Goal: Information Seeking & Learning: Learn about a topic

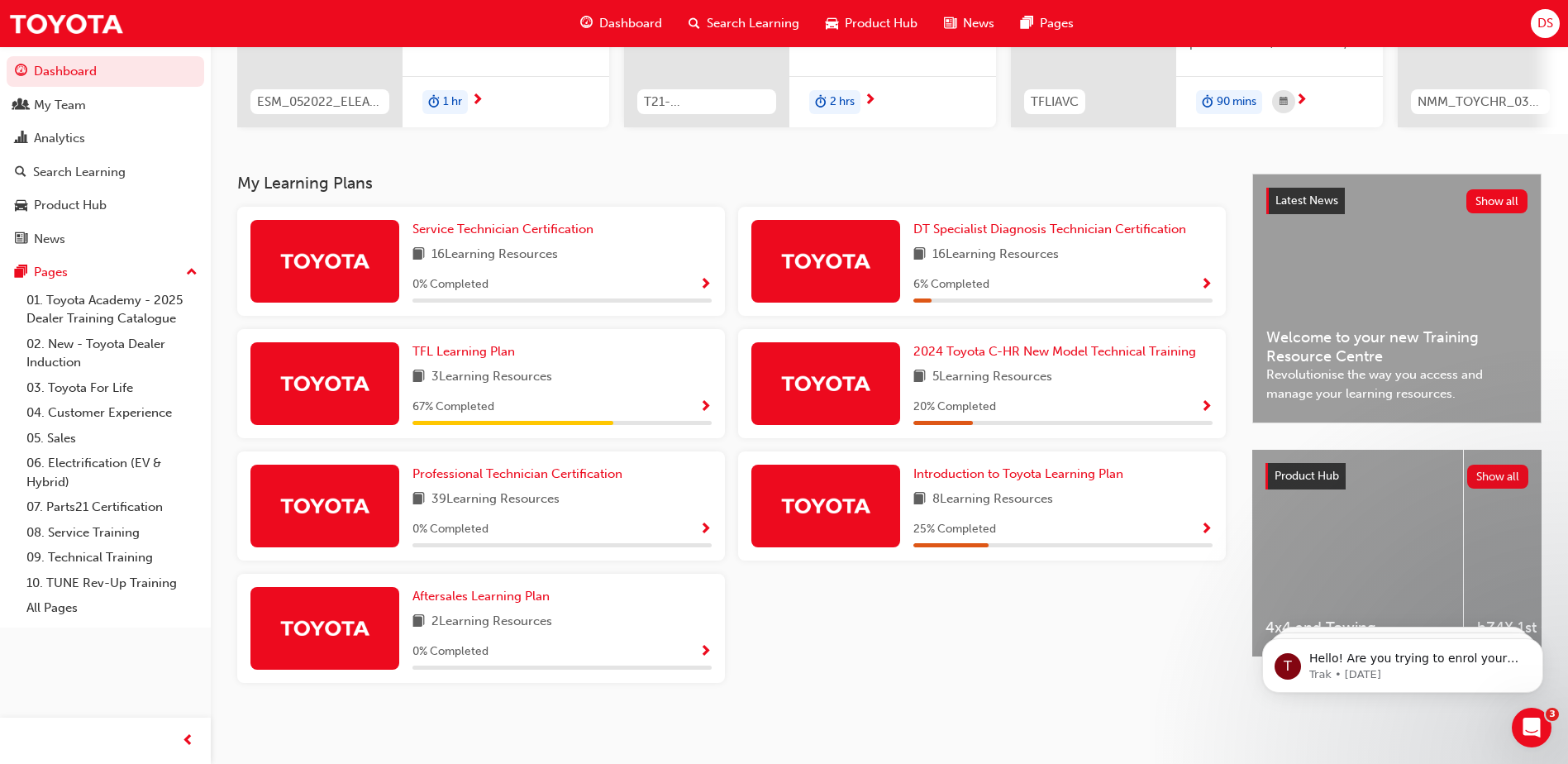
scroll to position [248, 0]
click at [457, 357] on span "TFL Learning Plan" at bounding box center [464, 351] width 102 height 14
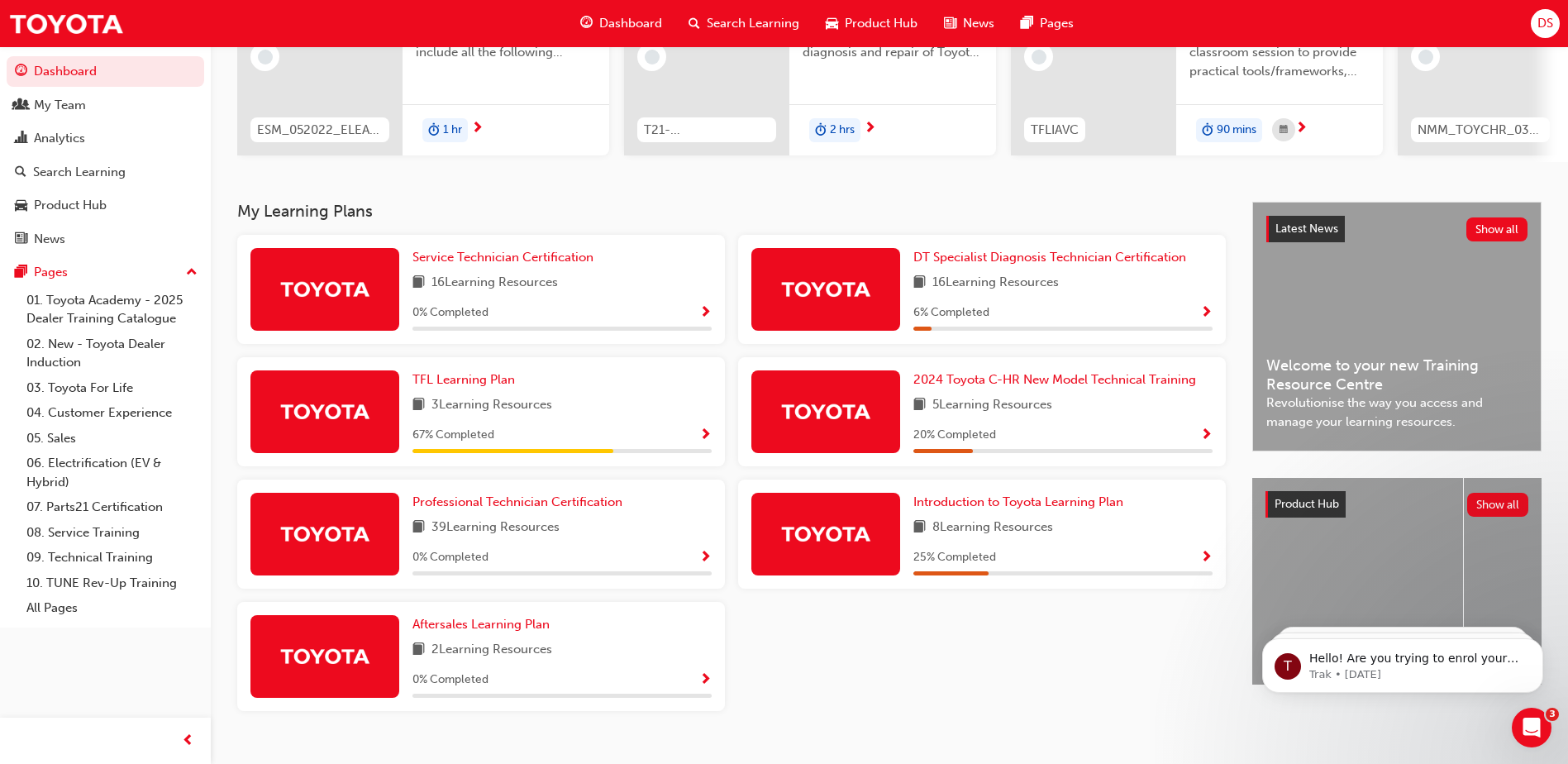
scroll to position [248, 0]
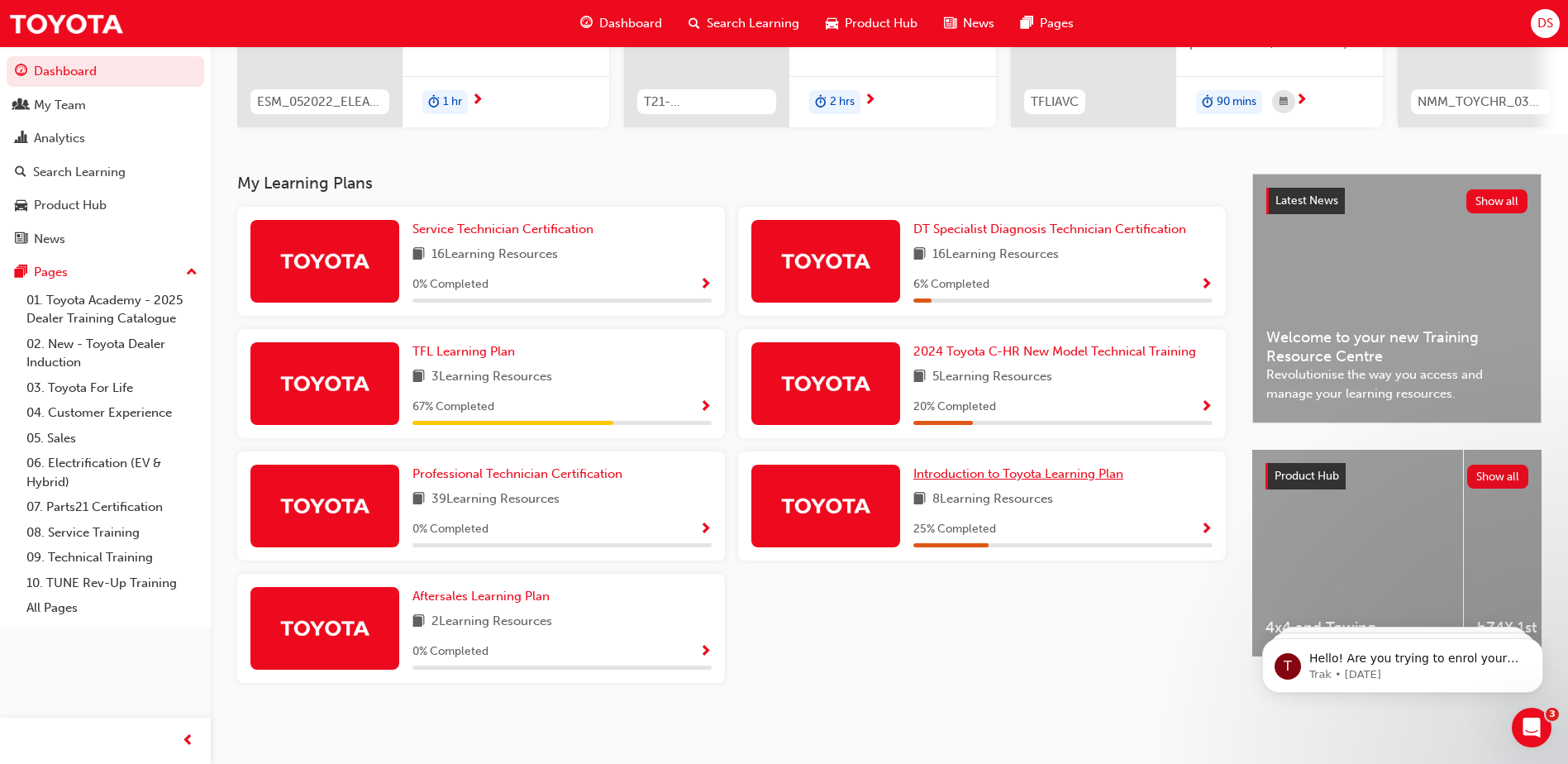
click at [1098, 475] on span "Introduction to Toyota Learning Plan" at bounding box center [1019, 473] width 210 height 14
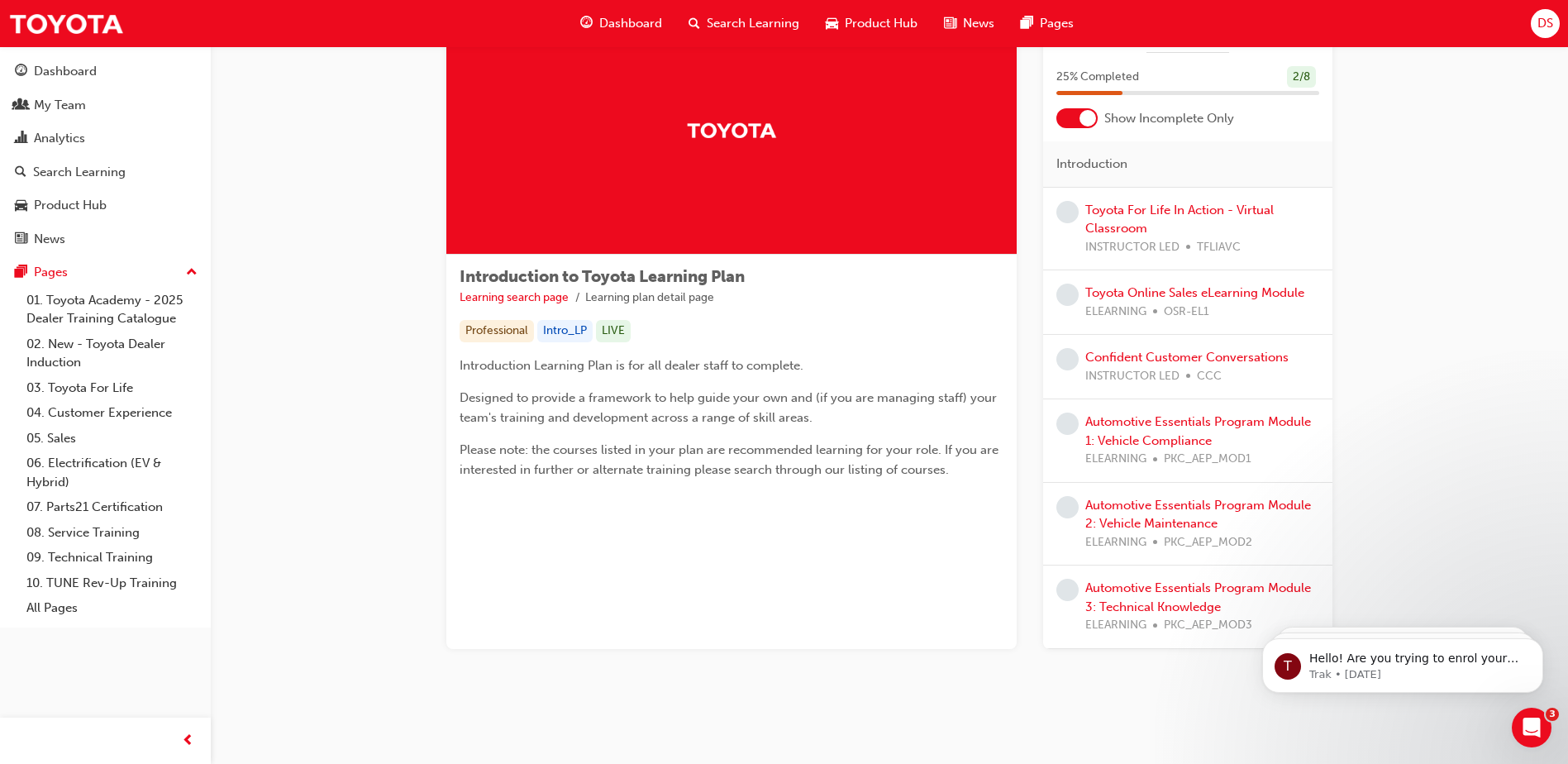
scroll to position [85, 0]
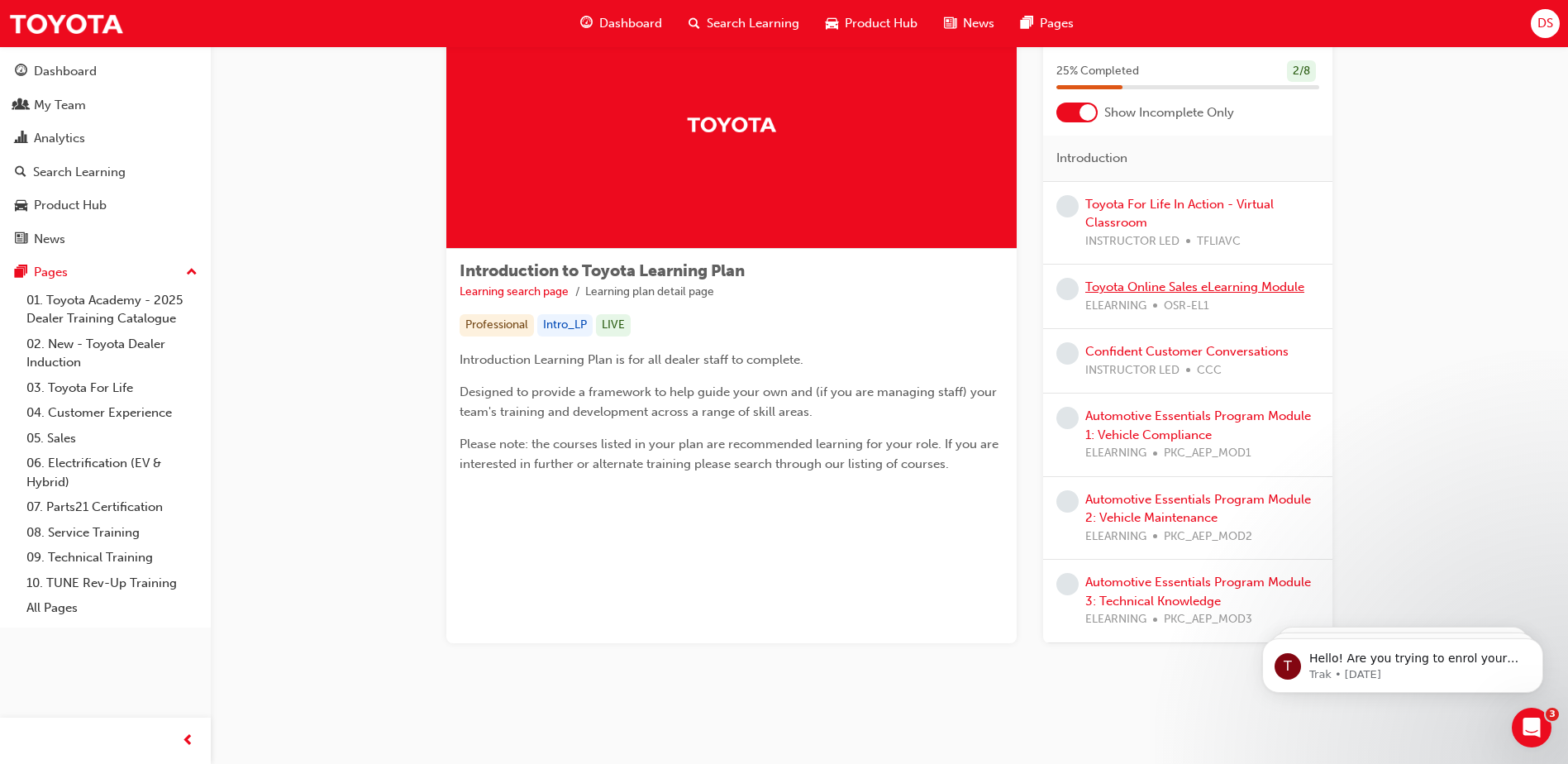
click at [1239, 280] on link "Toyota Online Sales eLearning Module" at bounding box center [1194, 286] width 219 height 14
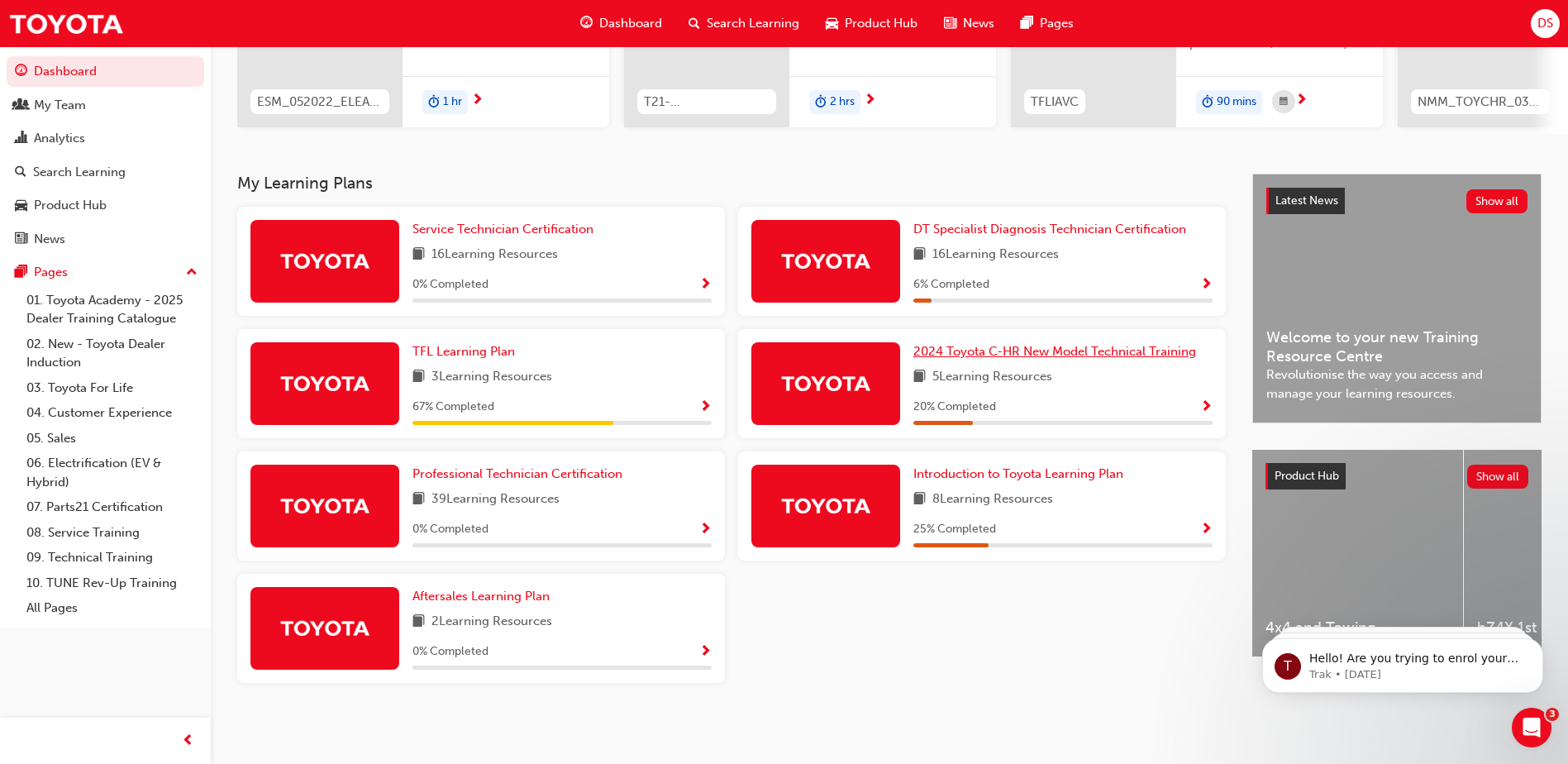
scroll to position [253, 0]
click at [450, 597] on span "Aftersales Learning Plan" at bounding box center [481, 595] width 137 height 14
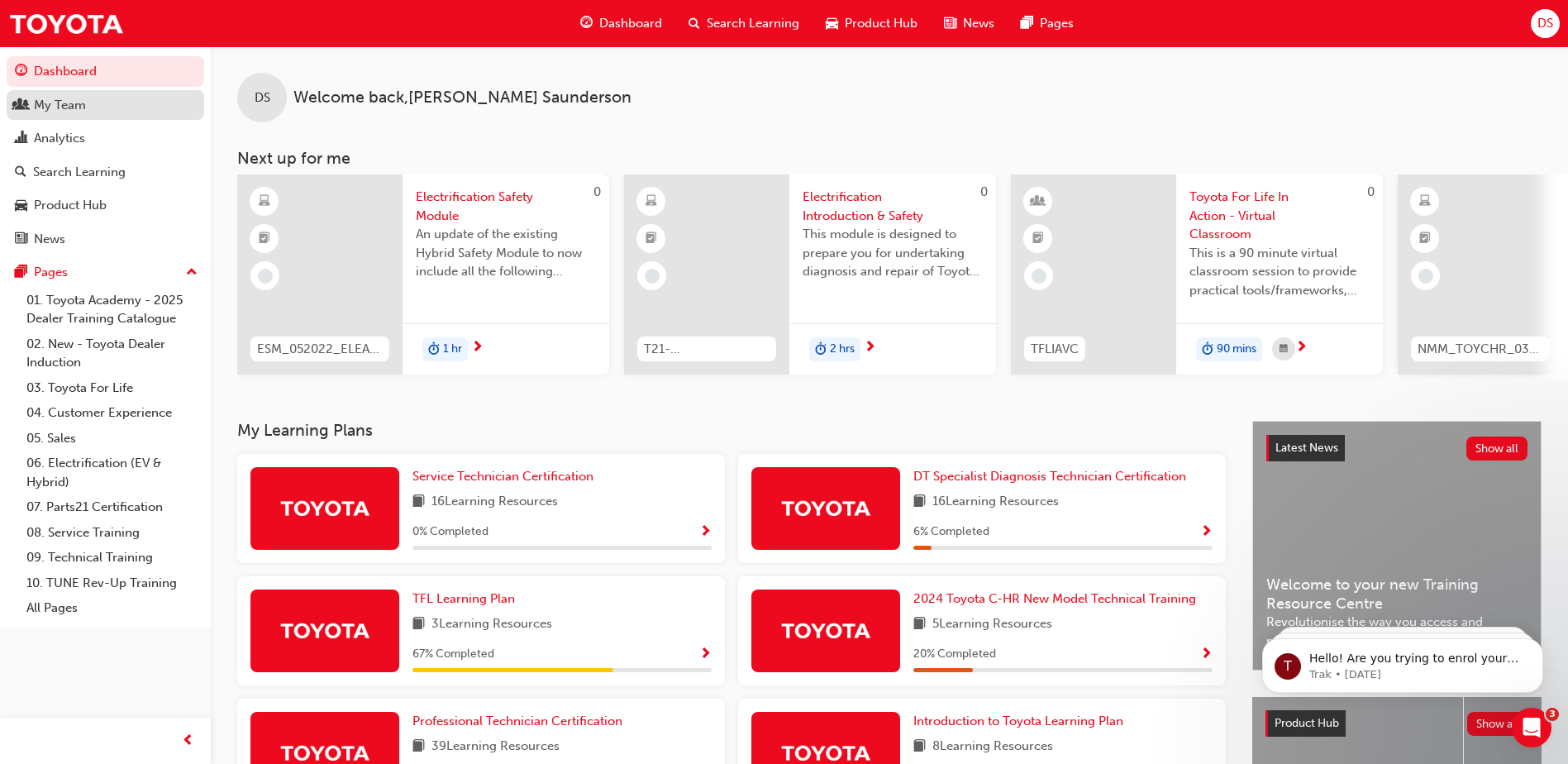
click at [65, 111] on div "My Team" at bounding box center [60, 106] width 52 height 19
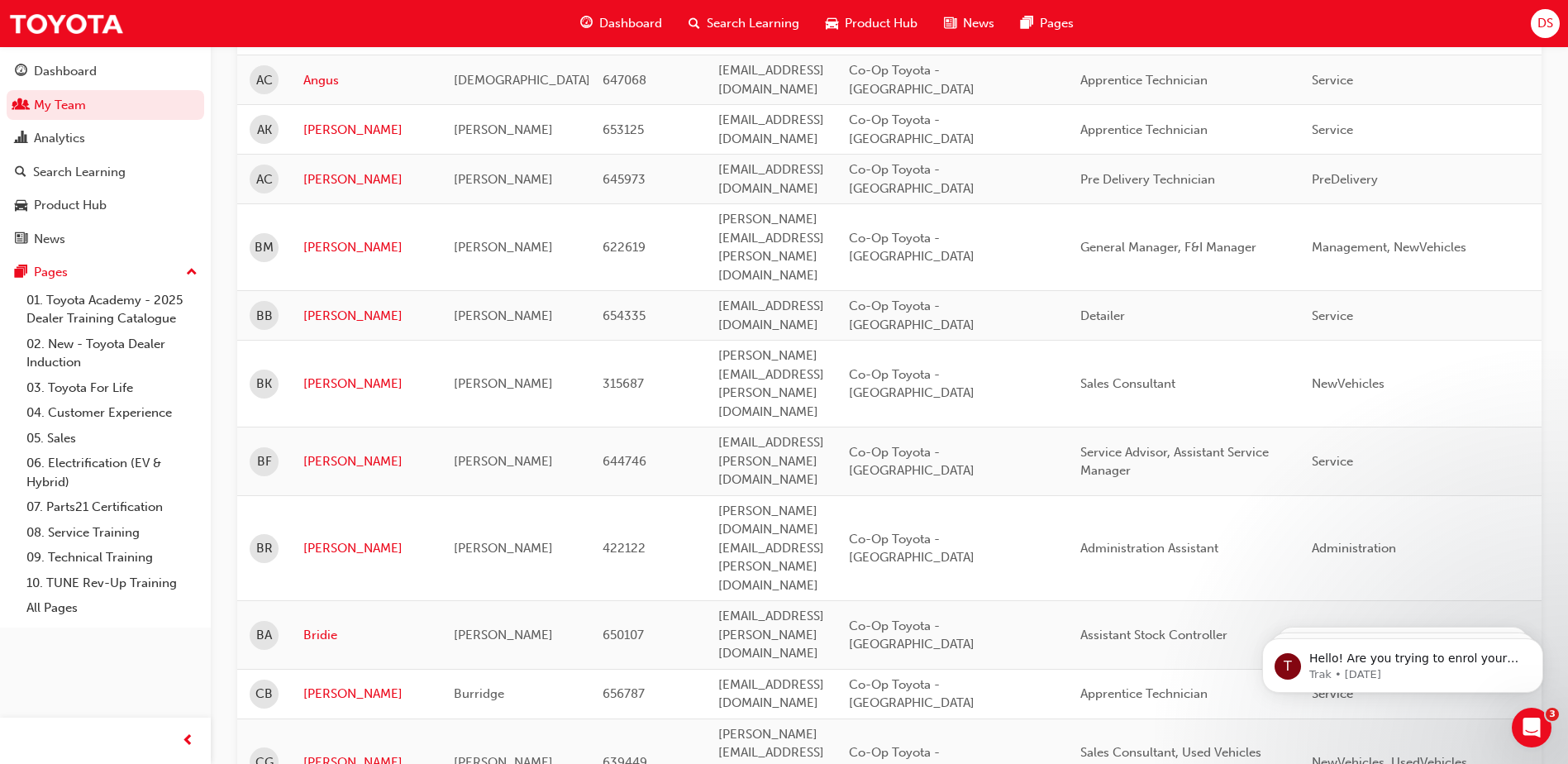
scroll to position [827, 0]
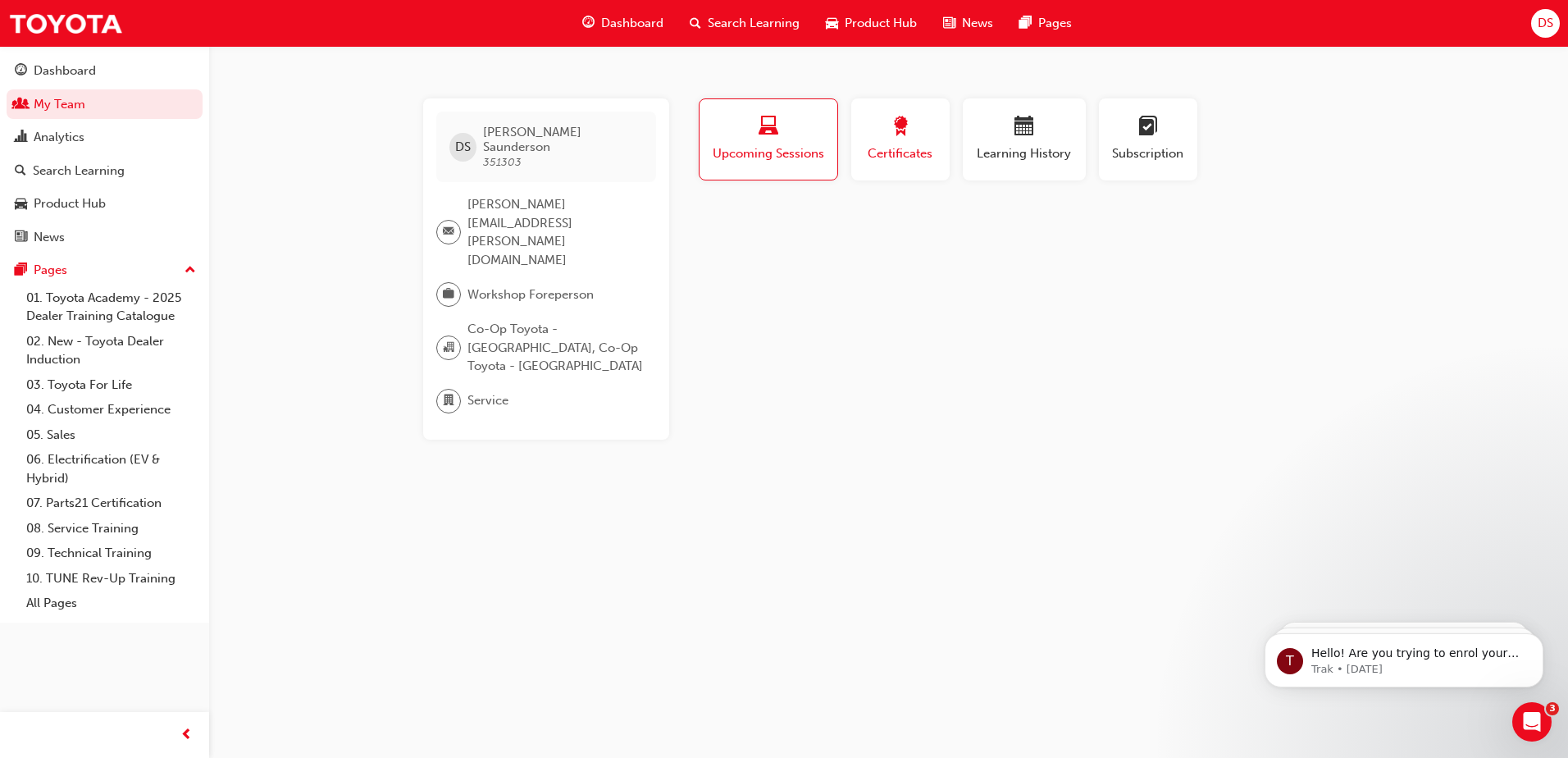
click at [880, 141] on div "button" at bounding box center [900, 129] width 74 height 26
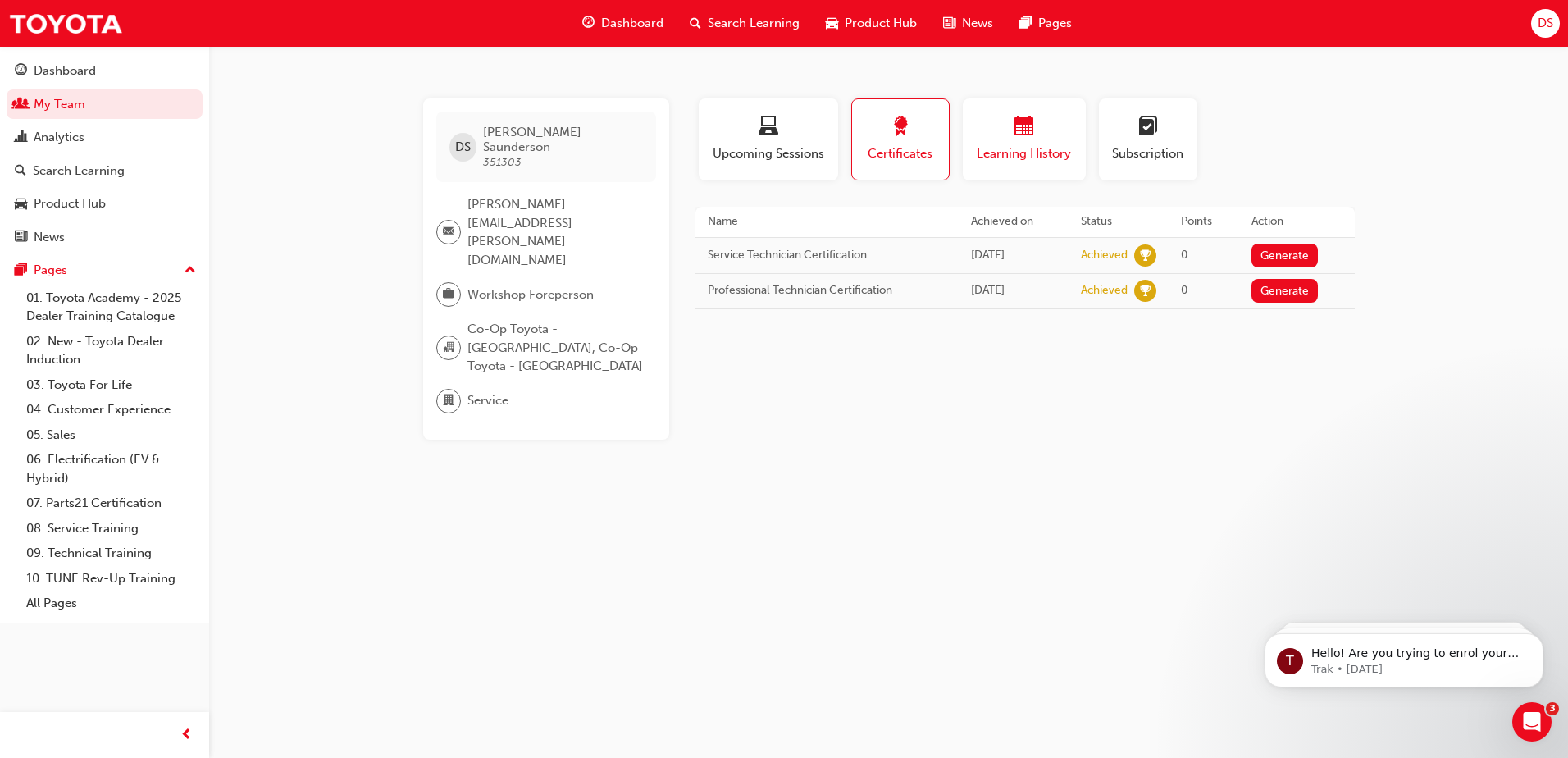
click at [1034, 141] on div "button" at bounding box center [1024, 129] width 98 height 26
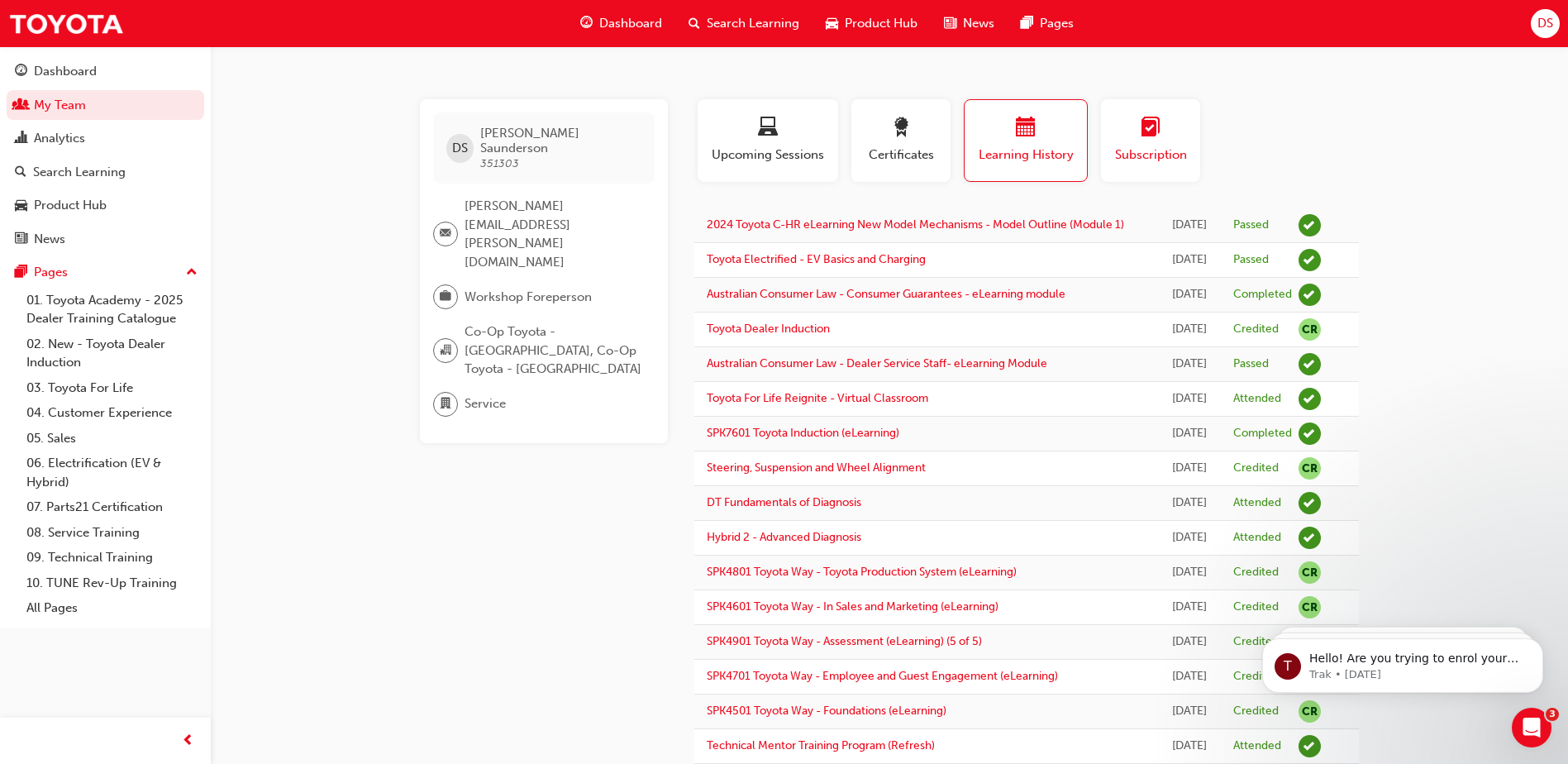
click at [1180, 145] on div "Subscription" at bounding box center [1151, 141] width 74 height 47
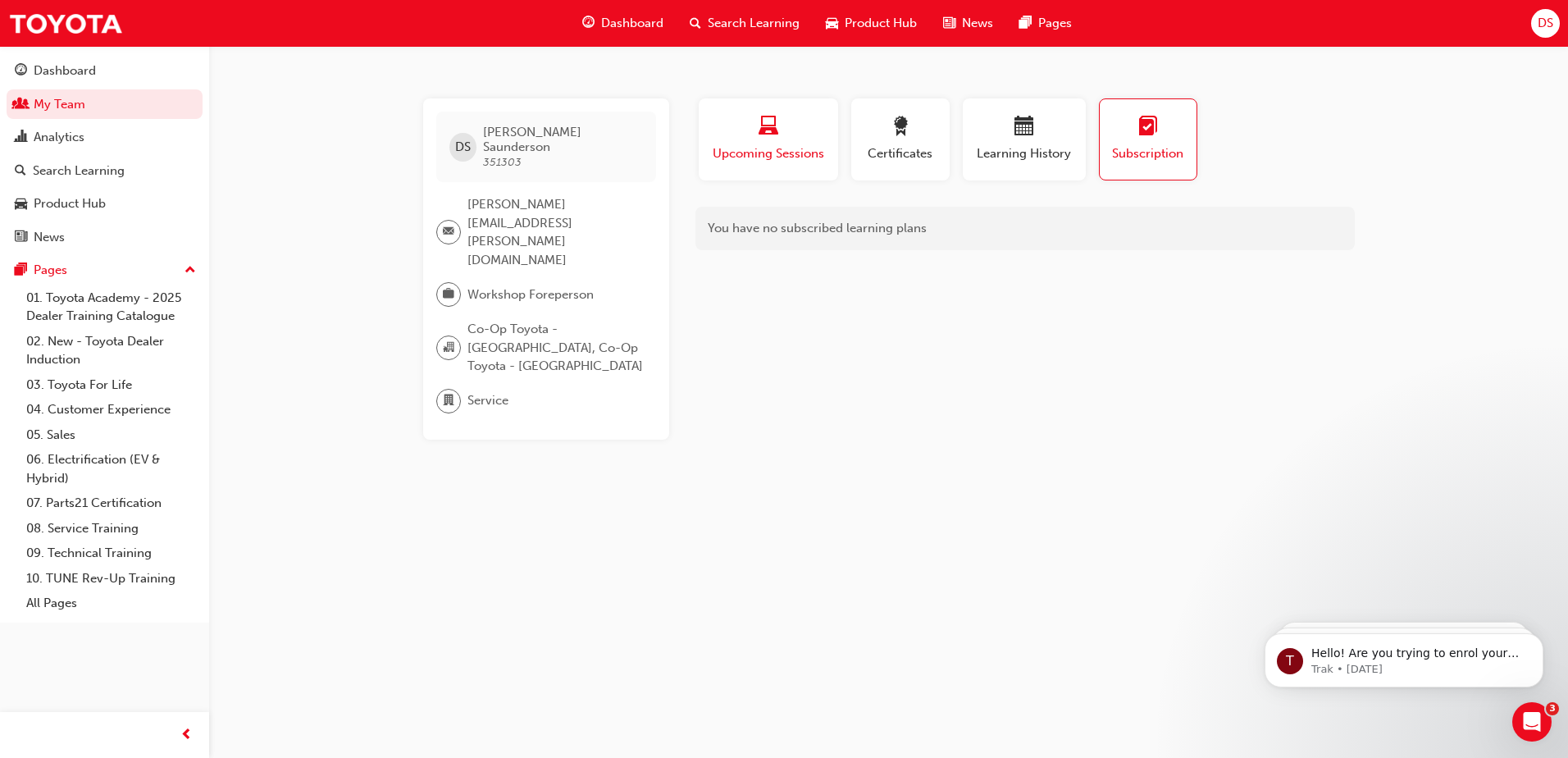
click at [773, 118] on span "laptop-icon" at bounding box center [769, 127] width 20 height 22
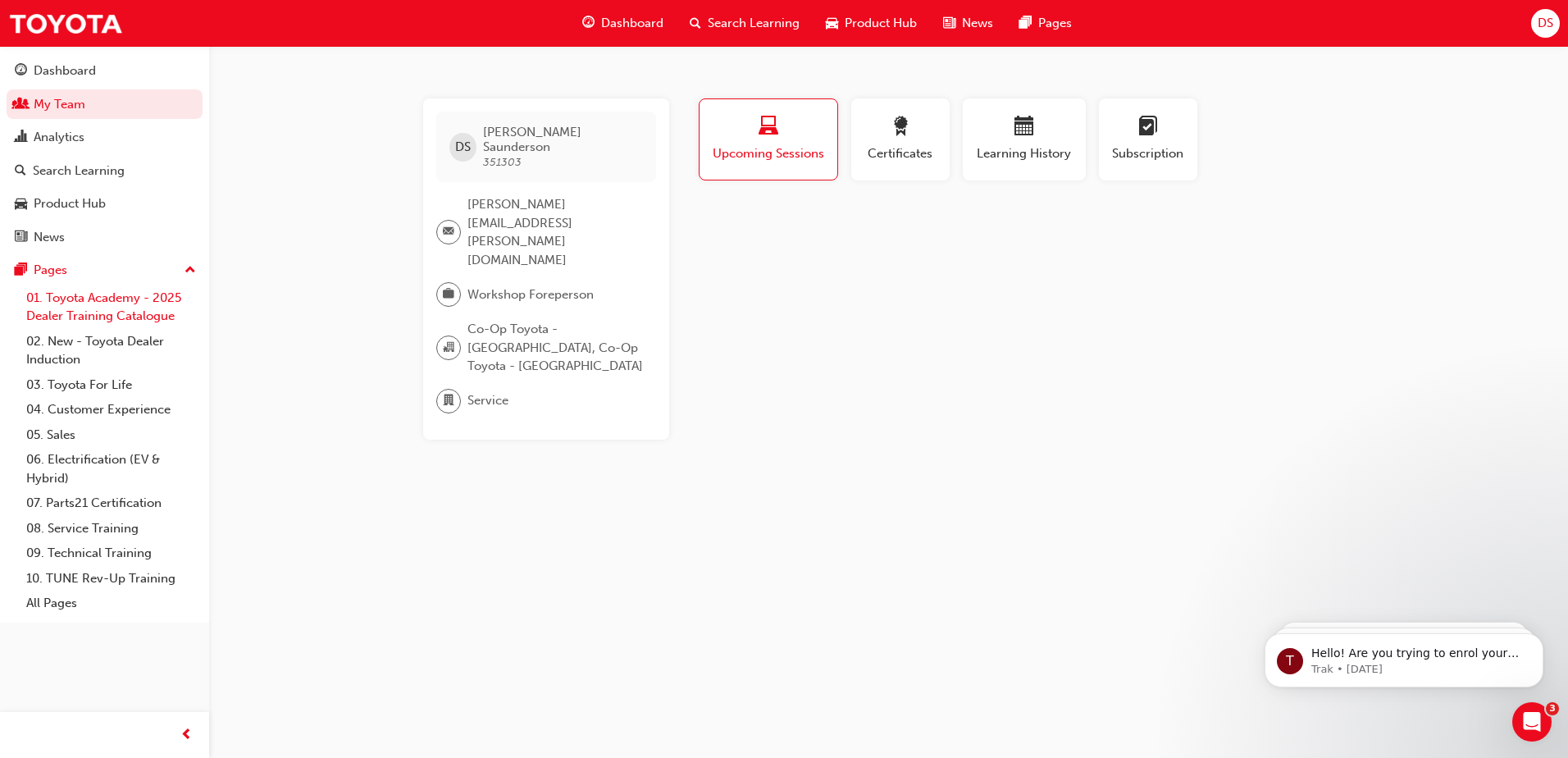
click at [108, 303] on link "01. Toyota Academy - 2025 Dealer Training Catalogue" at bounding box center [111, 307] width 183 height 43
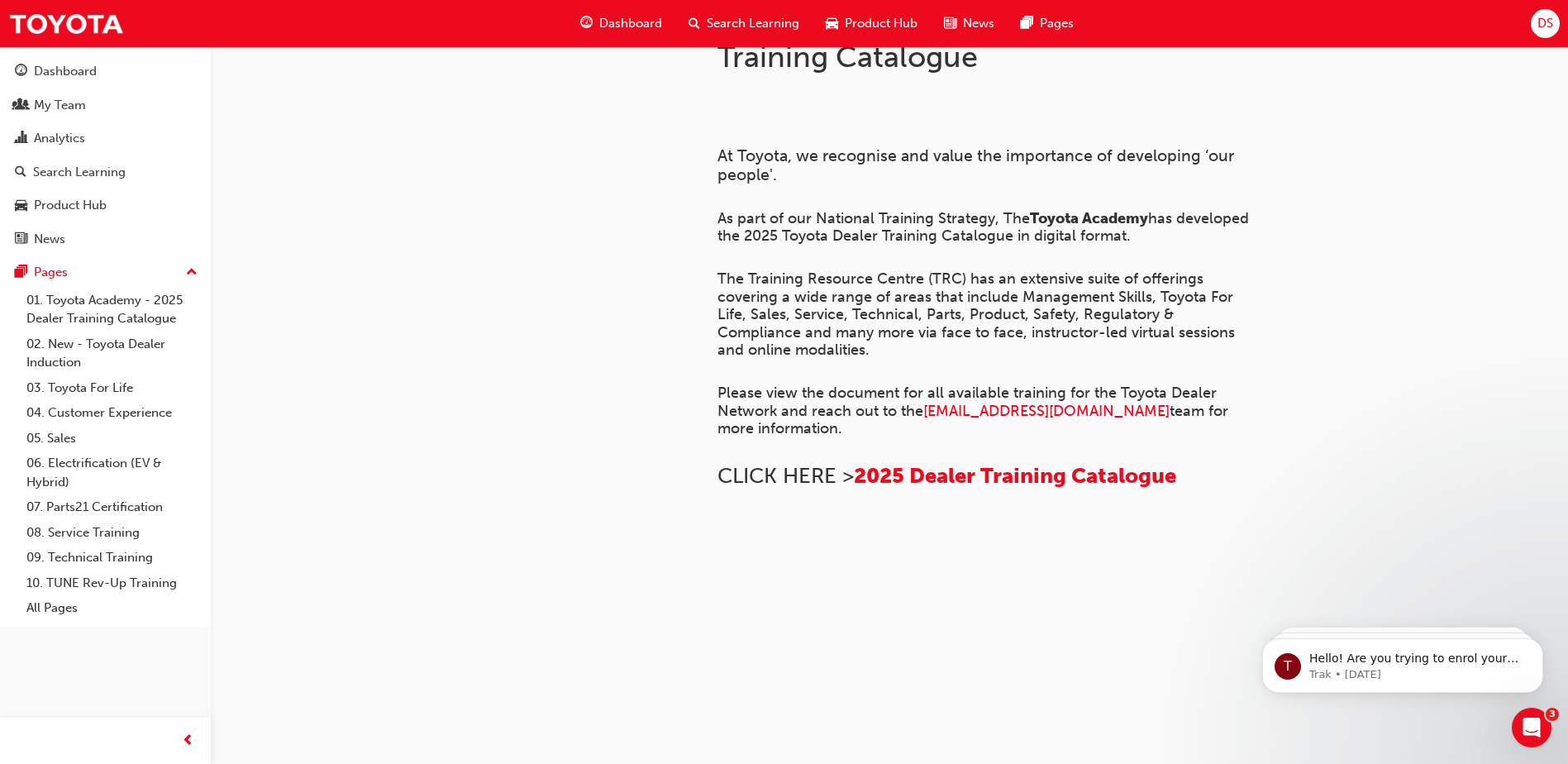
scroll to position [624, 0]
click at [1020, 462] on span "2025 Dealer Training Catalogue" at bounding box center [1015, 475] width 323 height 26
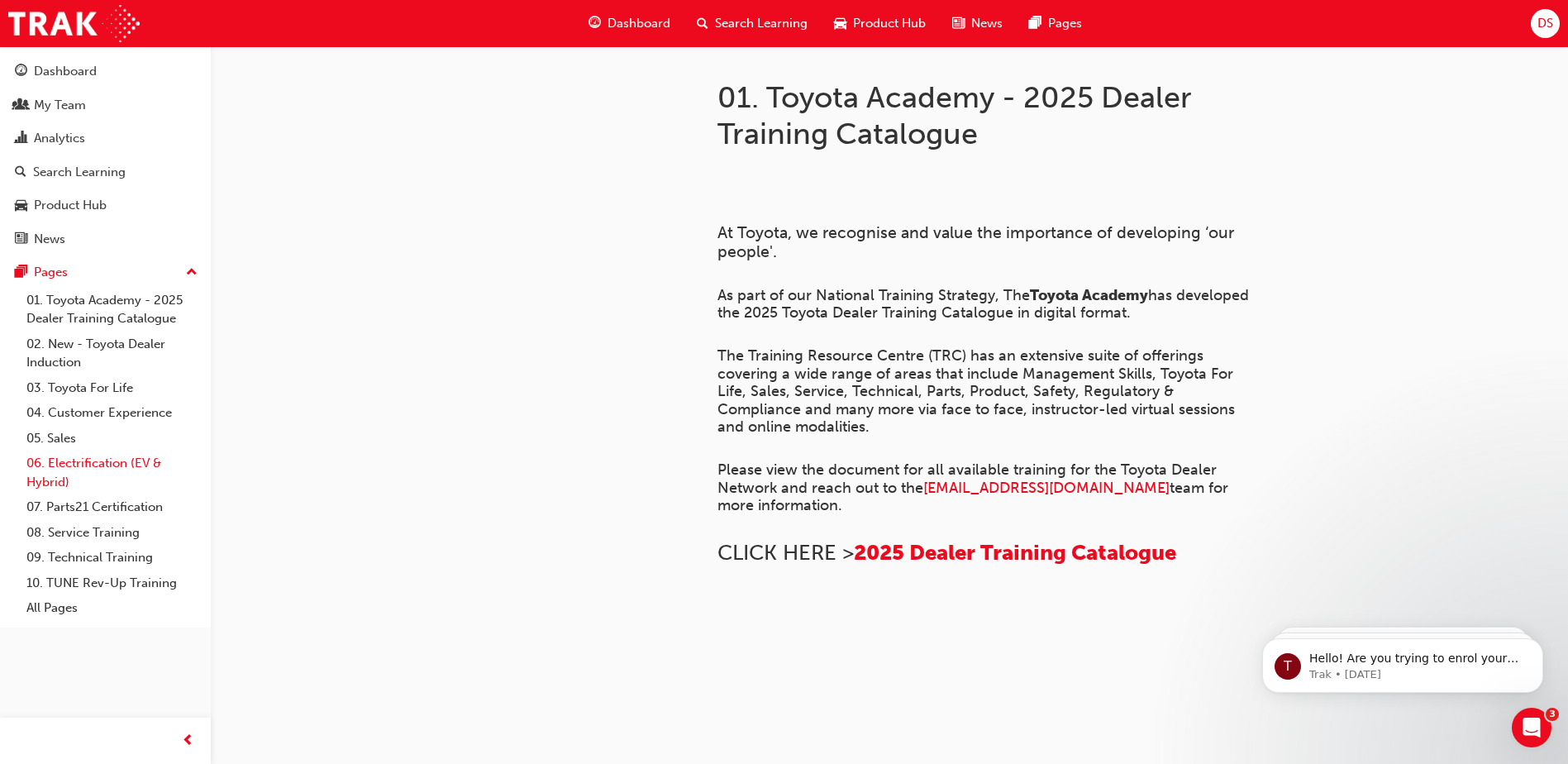
click at [91, 462] on link "06. Electrification (EV & Hybrid)" at bounding box center [112, 472] width 184 height 43
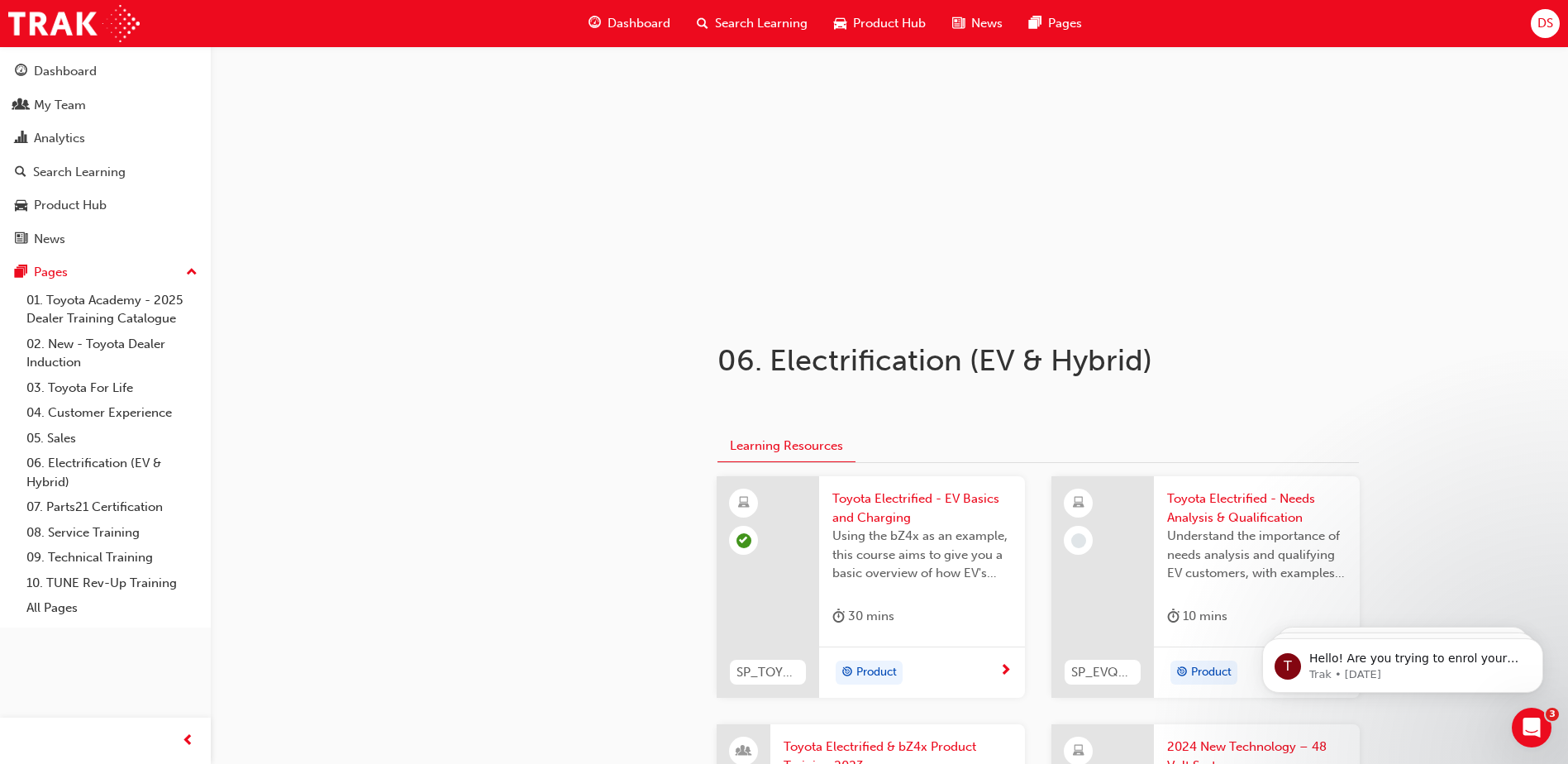
scroll to position [248, 0]
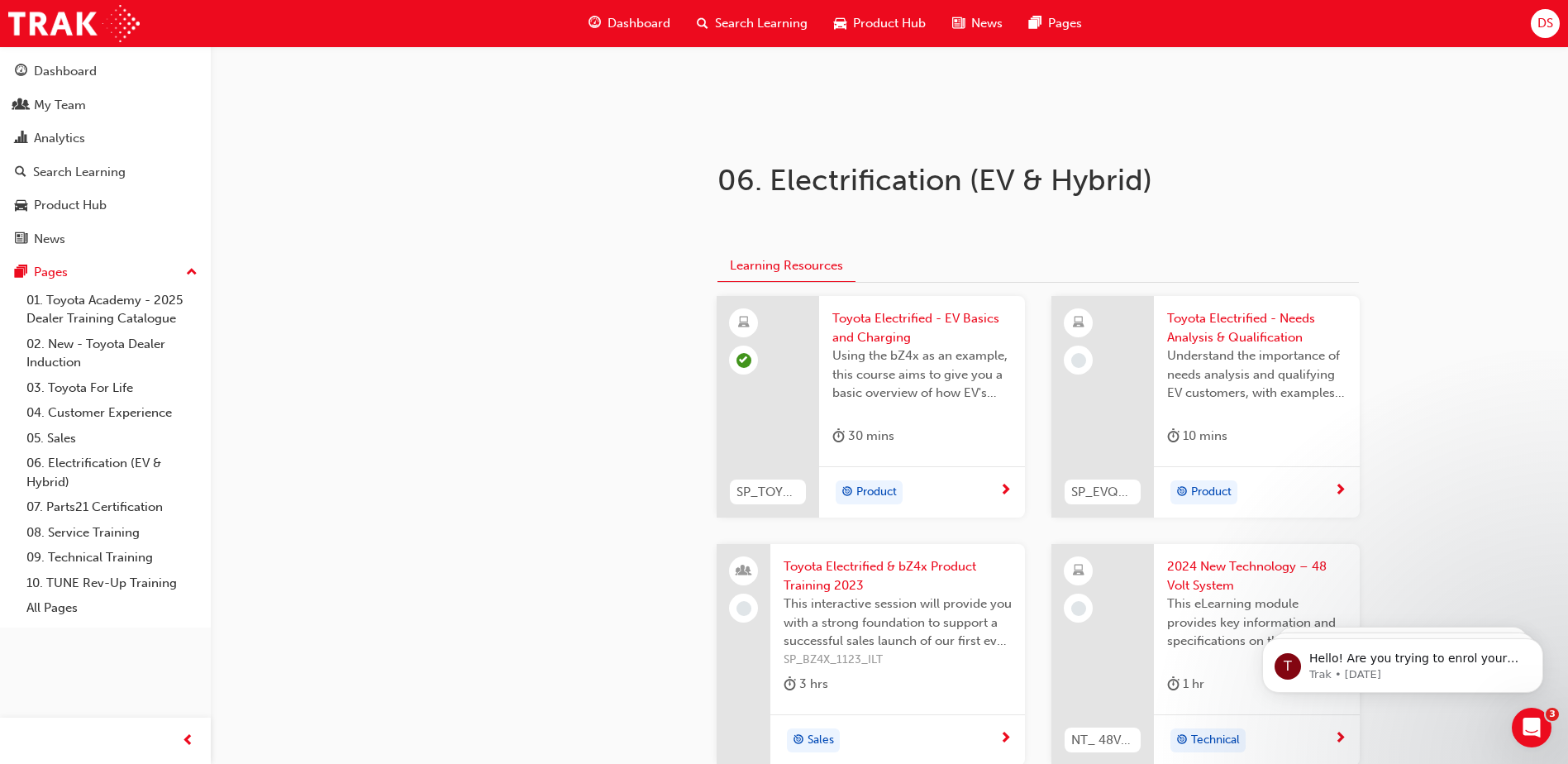
click at [1232, 314] on span "Toyota Electrified - Needs Analysis & Qualification" at bounding box center [1257, 328] width 179 height 38
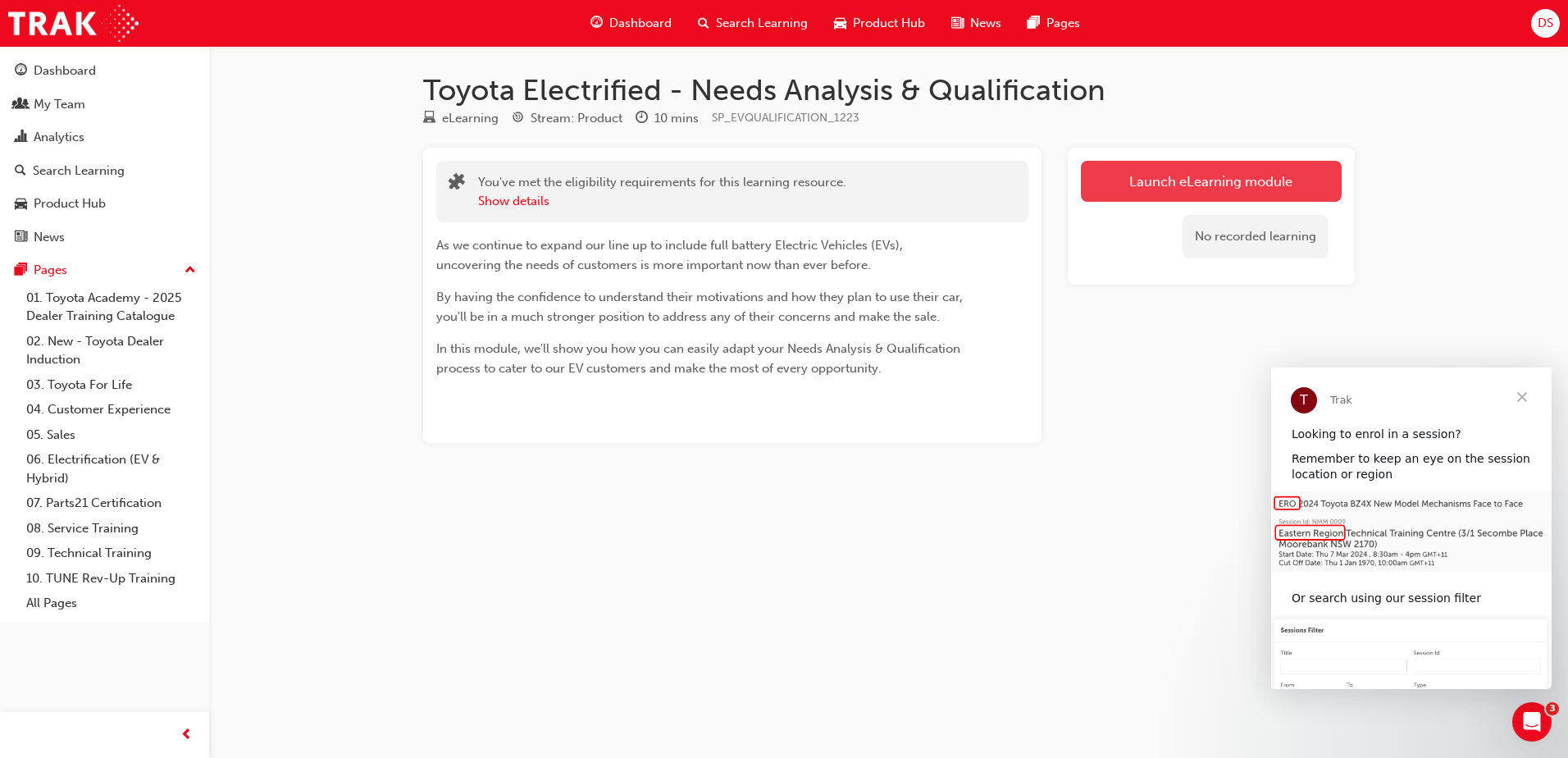
click at [1187, 178] on link "Launch eLearning module" at bounding box center [1211, 181] width 261 height 41
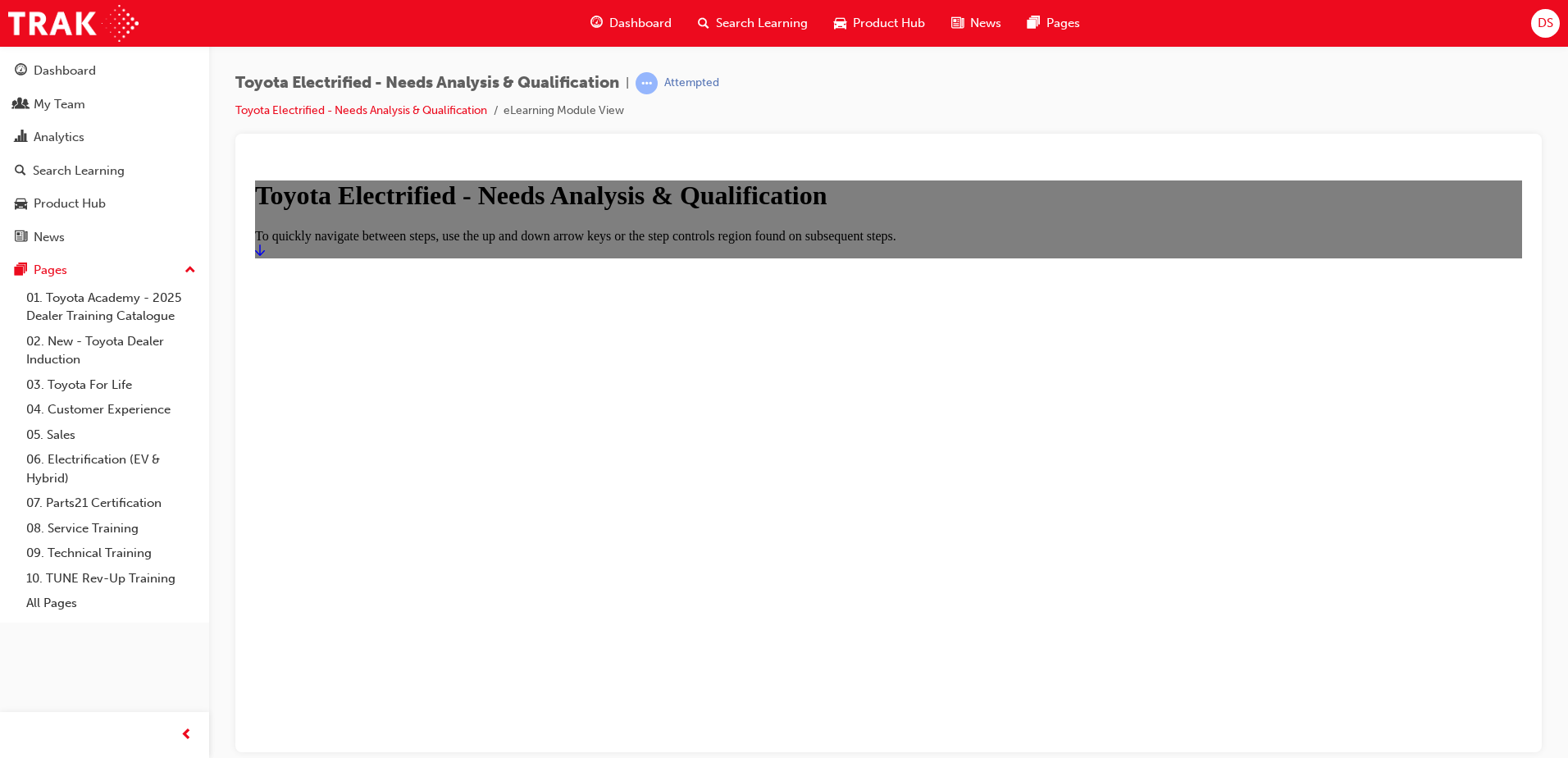
click at [265, 255] on icon "Start" at bounding box center [260, 249] width 10 height 11
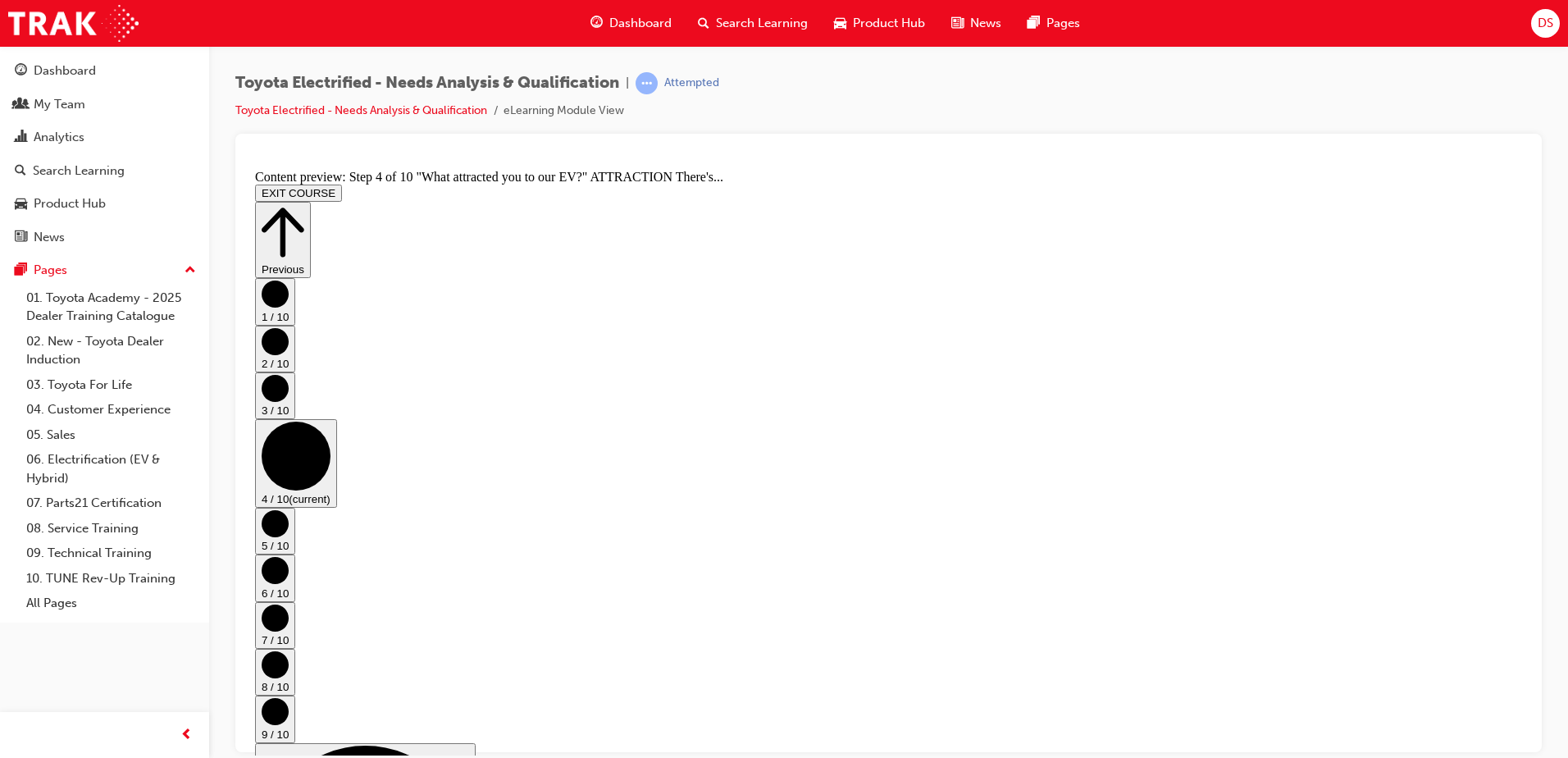
scroll to position [519, 0]
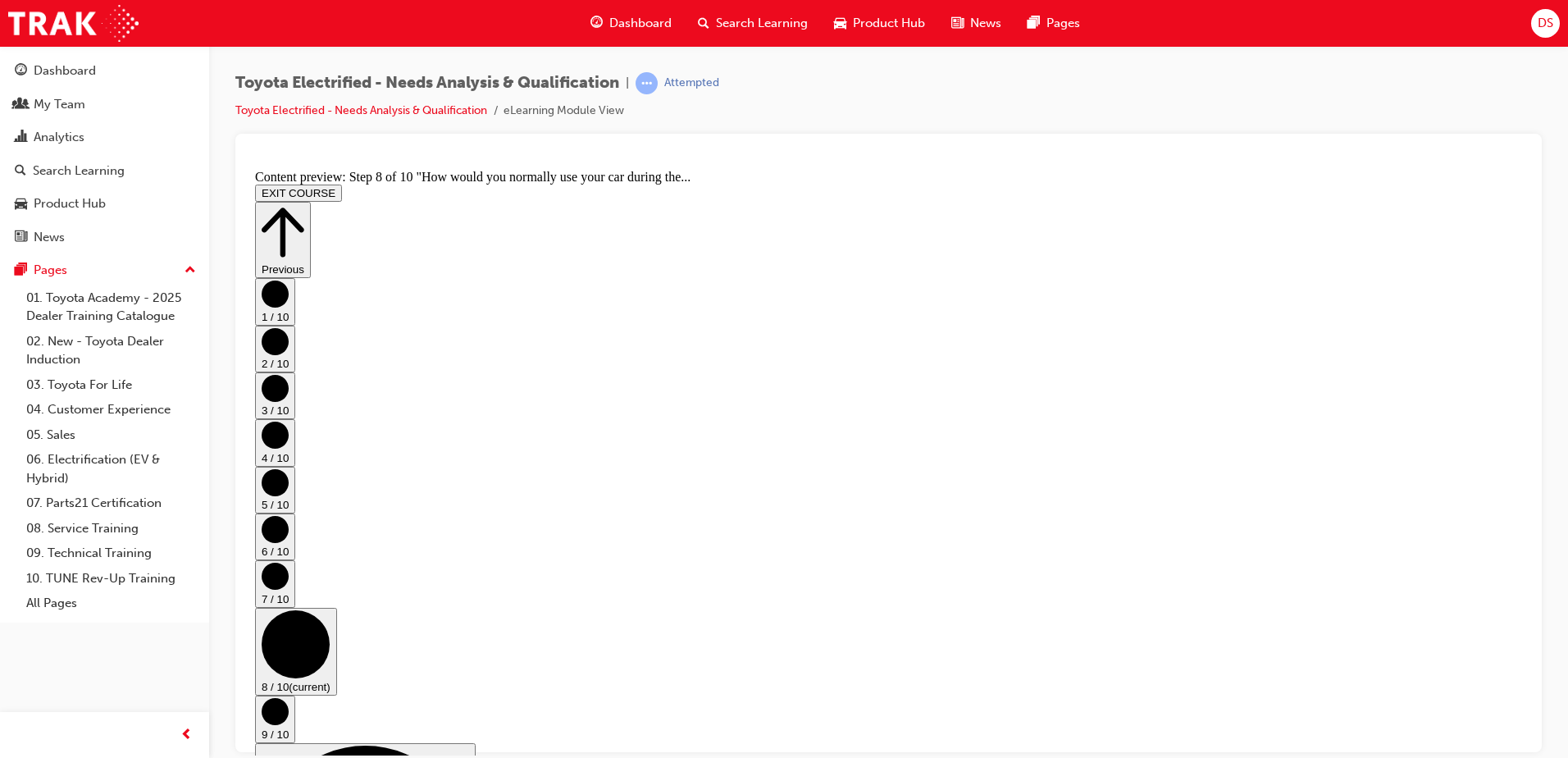
scroll to position [423, 0]
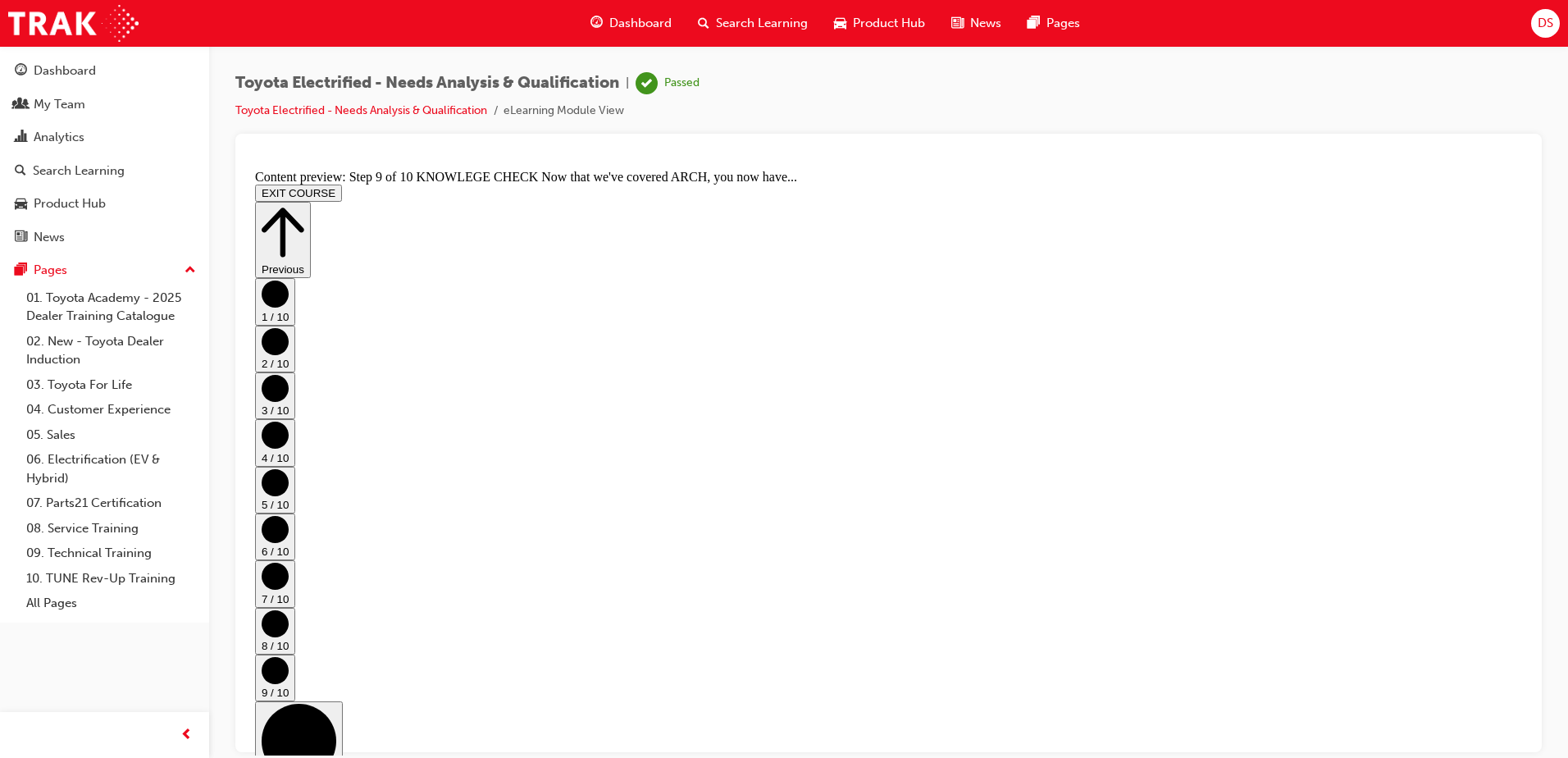
click at [342, 184] on button "EXIT COURSE" at bounding box center [298, 192] width 87 height 17
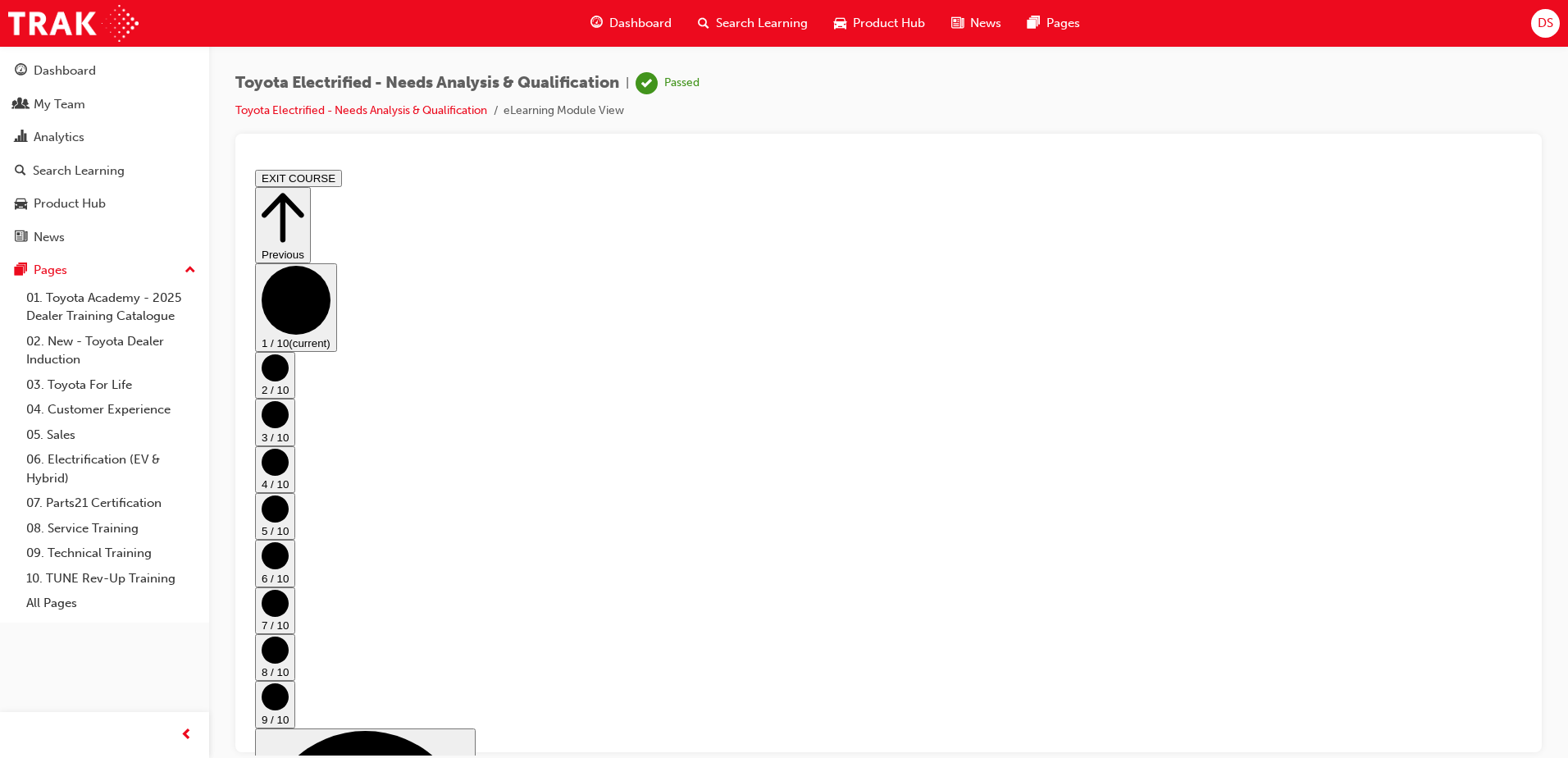
scroll to position [0, 0]
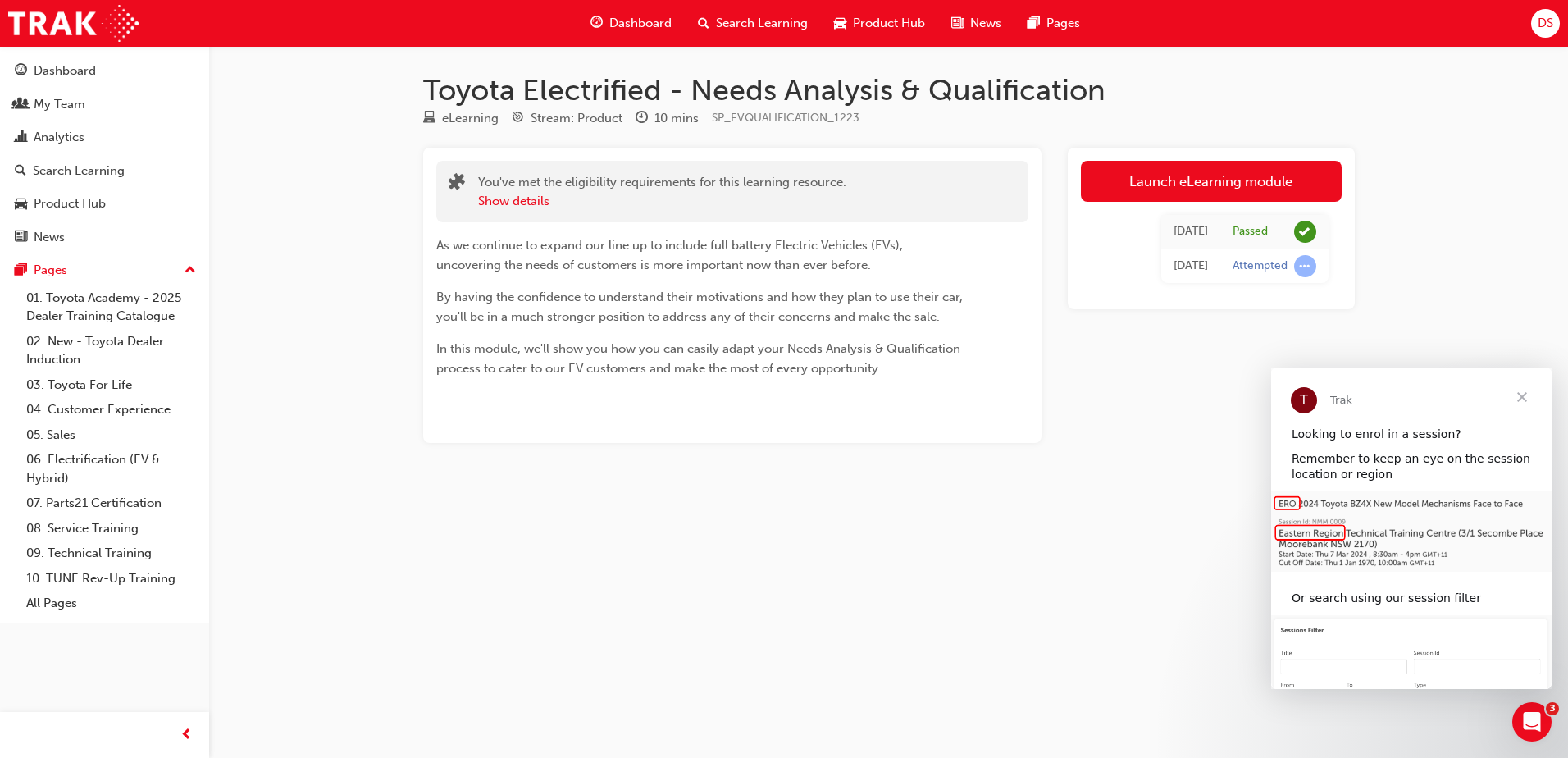
click at [1526, 395] on span "Close" at bounding box center [1522, 397] width 59 height 59
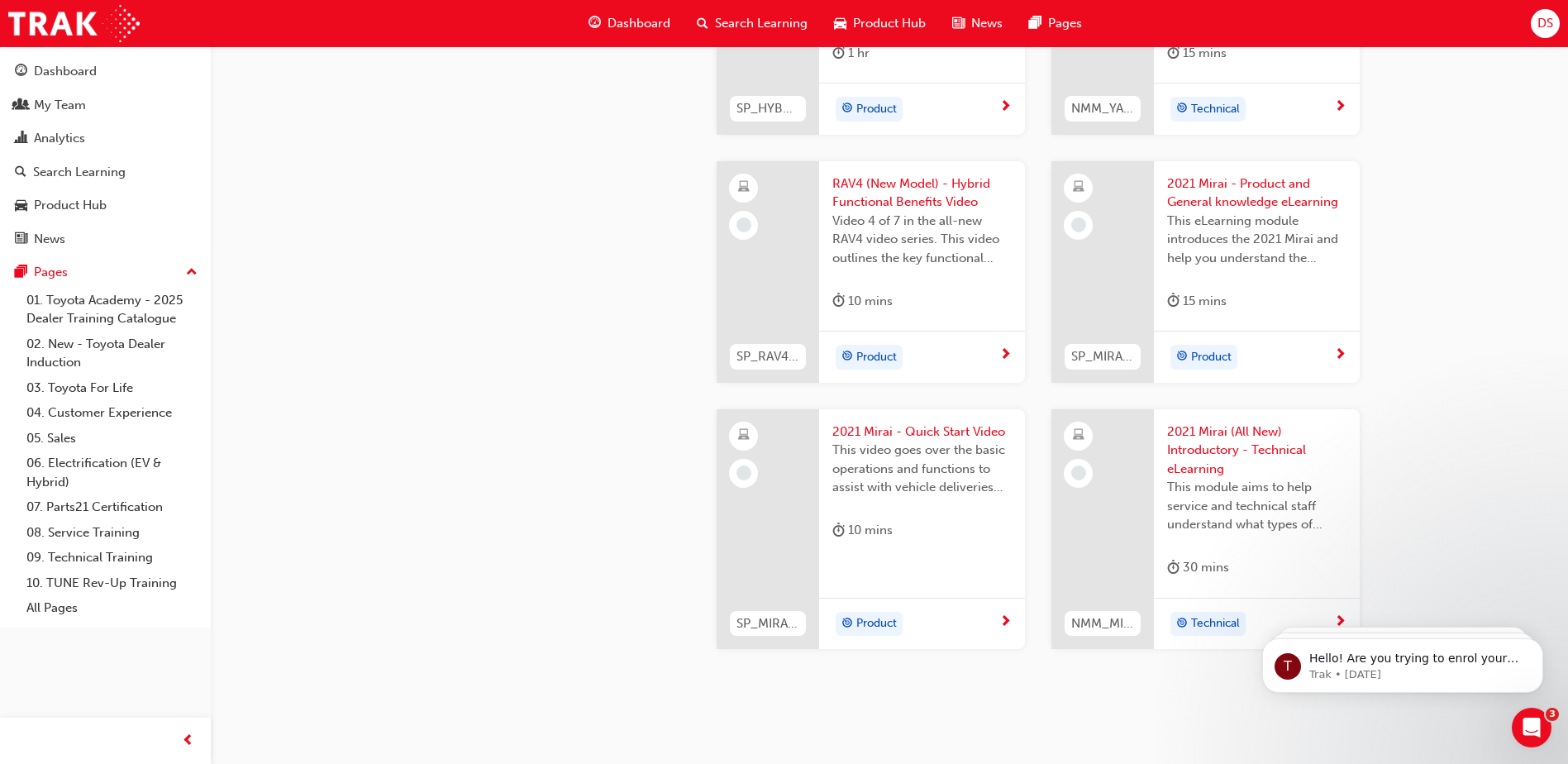
scroll to position [2766, 0]
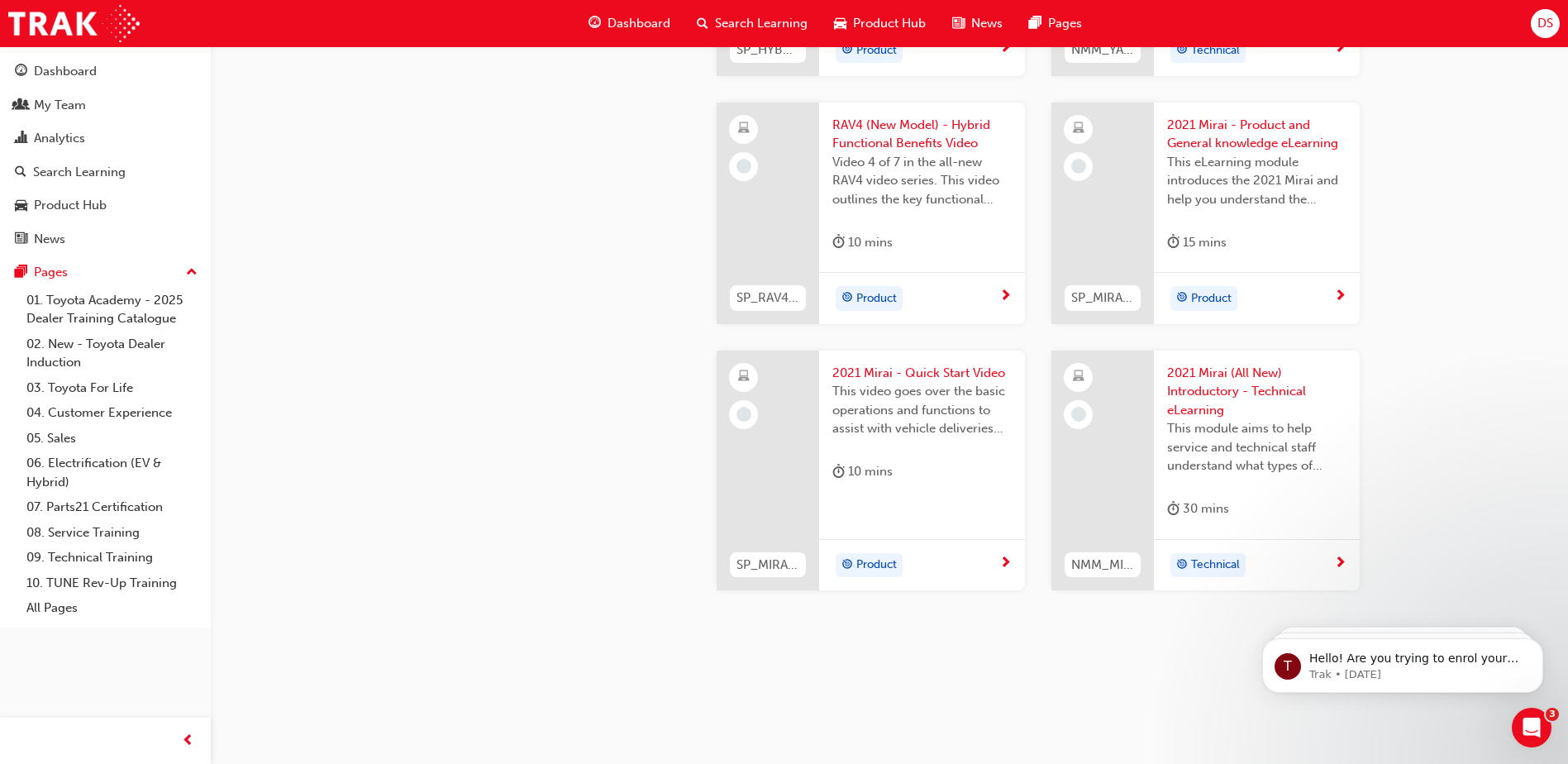
scroll to position [1120, 0]
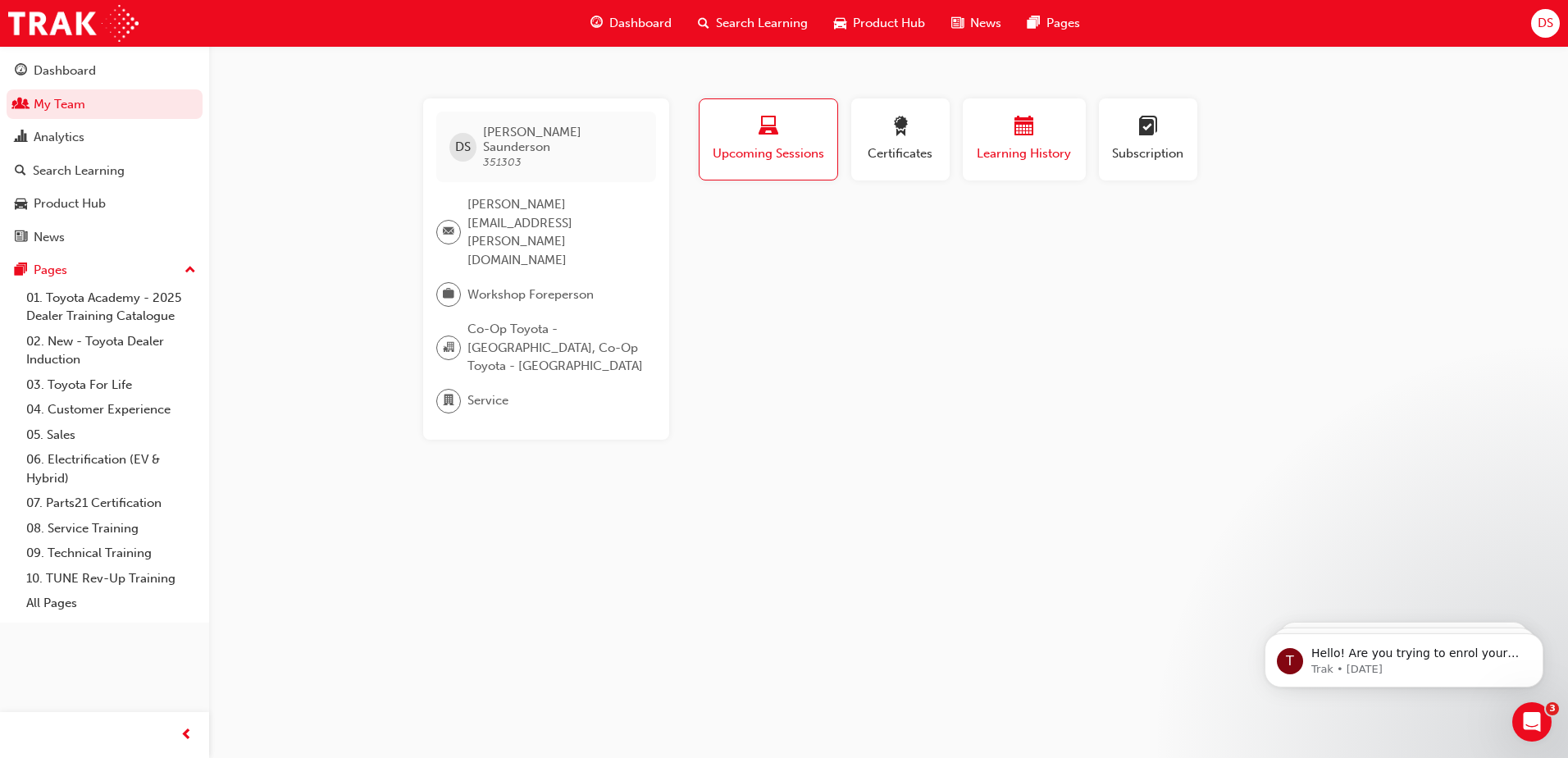
click at [1041, 140] on div "button" at bounding box center [1024, 129] width 98 height 26
